Goal: Information Seeking & Learning: Compare options

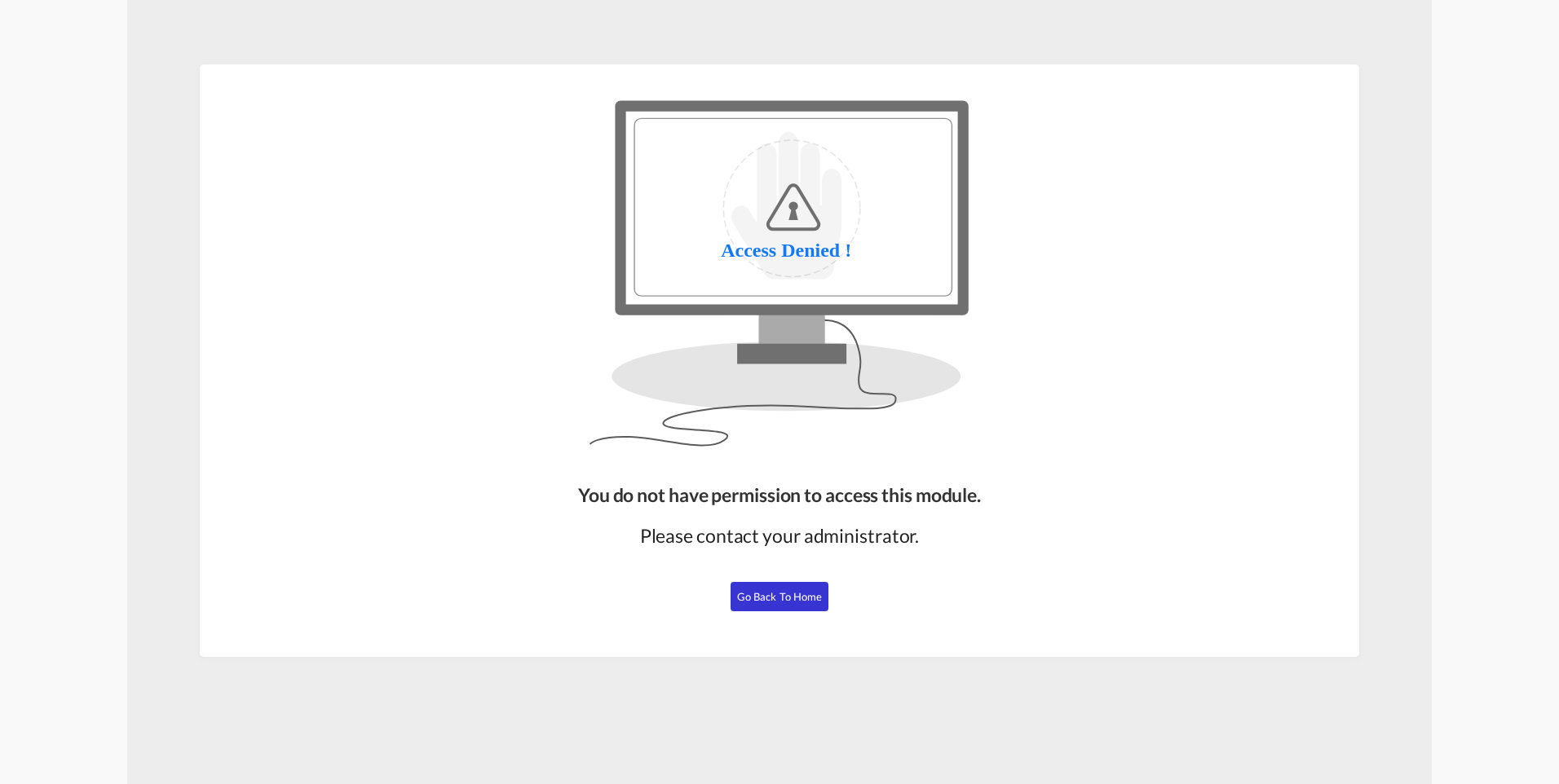
click at [753, 590] on span "Go Back to Home" at bounding box center [780, 597] width 86 height 13
